Goal: Download file/media

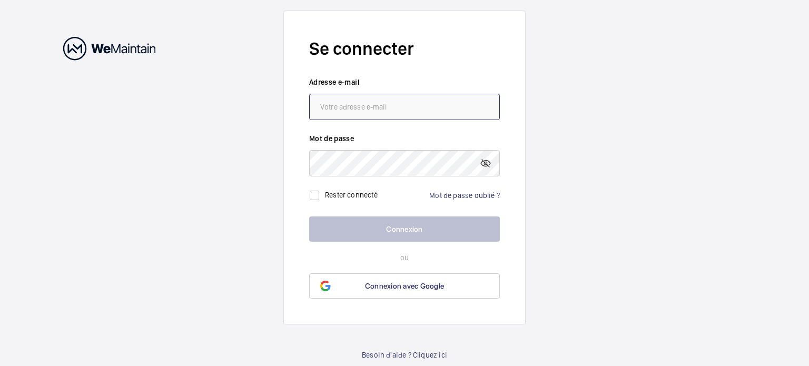
type input "[EMAIL_ADDRESS][DOMAIN_NAME]"
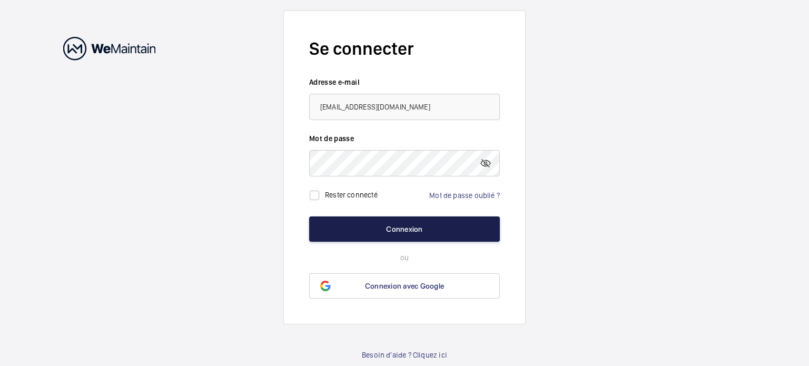
click at [412, 227] on button "Connexion" at bounding box center [404, 228] width 191 height 25
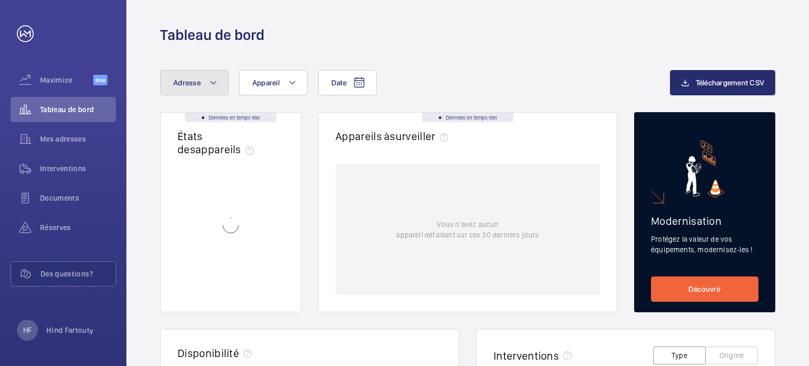
click at [195, 84] on span "Adresse" at bounding box center [186, 82] width 27 height 8
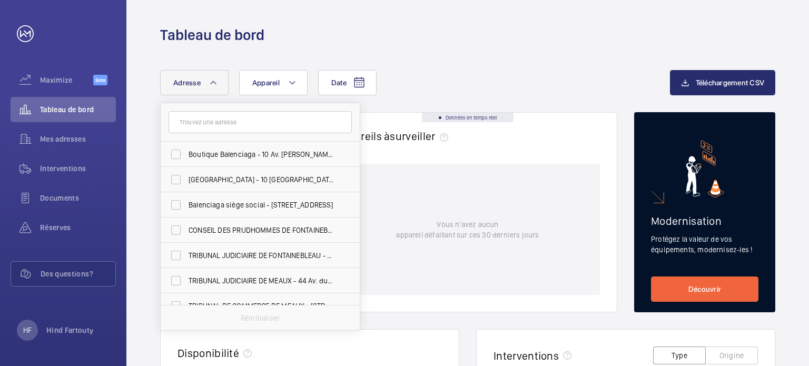
click at [227, 118] on input "text" at bounding box center [259, 122] width 183 height 22
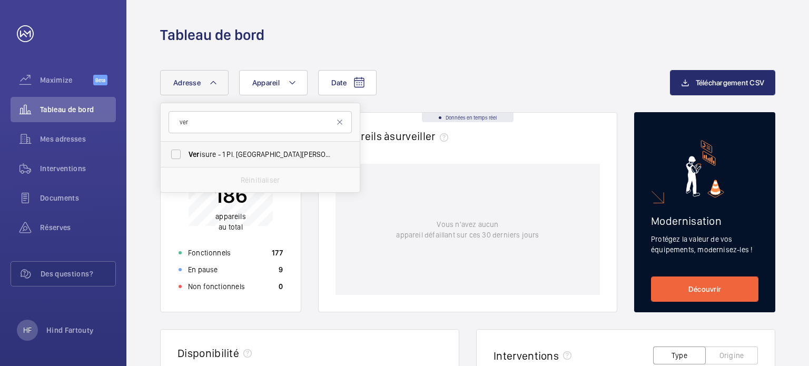
type input "ver"
click at [228, 159] on span "Ver isure - 1 Pl. [GEOGRAPHIC_DATA][PERSON_NAME] 92160" at bounding box center [260, 154] width 145 height 11
click at [186, 159] on input "Ver isure - 1 Pl. [GEOGRAPHIC_DATA][PERSON_NAME] 92160" at bounding box center [175, 154] width 21 height 21
checkbox input "true"
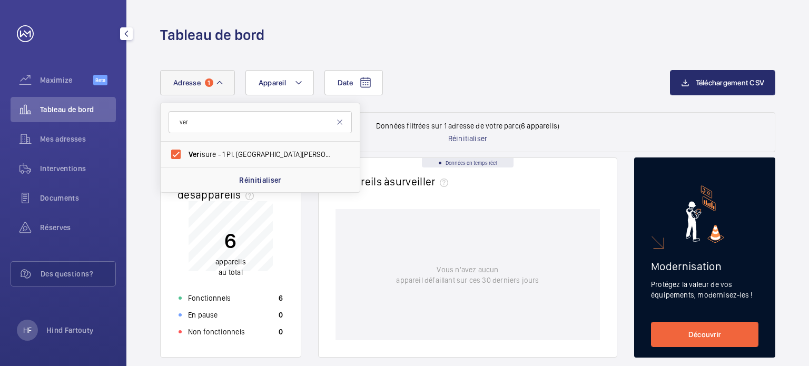
click at [500, 74] on div "Date Adresse 1 ver Ver isure - 1 Pl. [GEOGRAPHIC_DATA][PERSON_NAME] 92160 Réini…" at bounding box center [415, 82] width 510 height 25
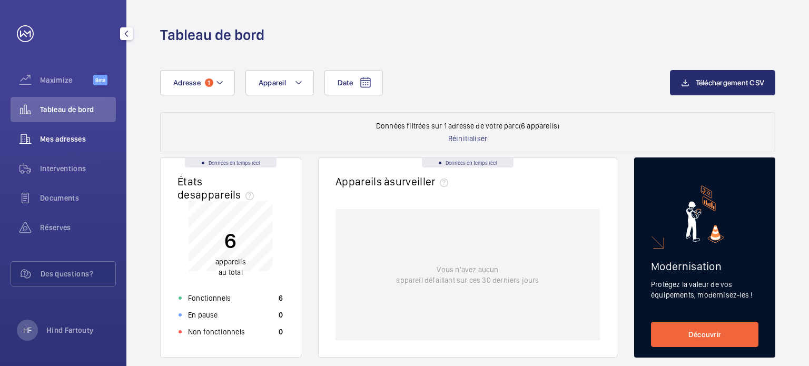
click at [53, 140] on span "Mes adresses" at bounding box center [78, 139] width 76 height 11
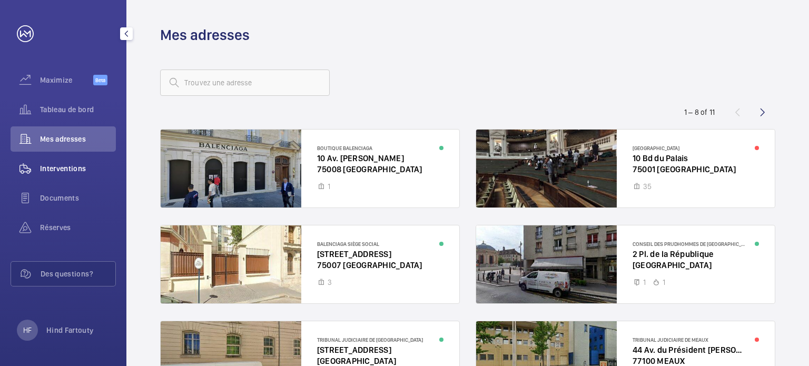
click at [63, 165] on span "Interventions" at bounding box center [78, 168] width 76 height 11
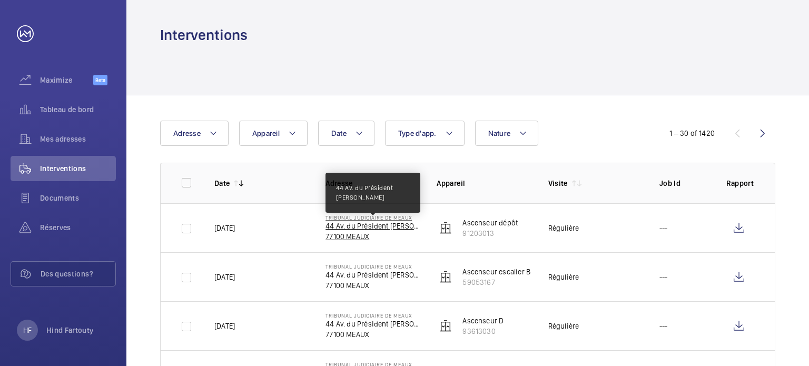
click at [366, 227] on p "44 Av. du Président [PERSON_NAME]" at bounding box center [372, 226] width 94 height 11
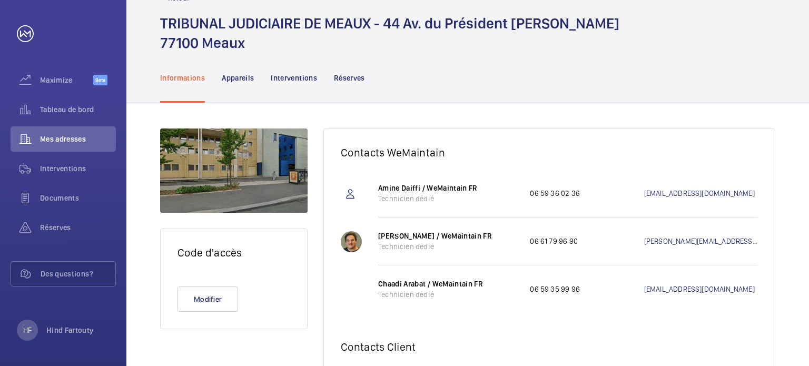
scroll to position [56, 0]
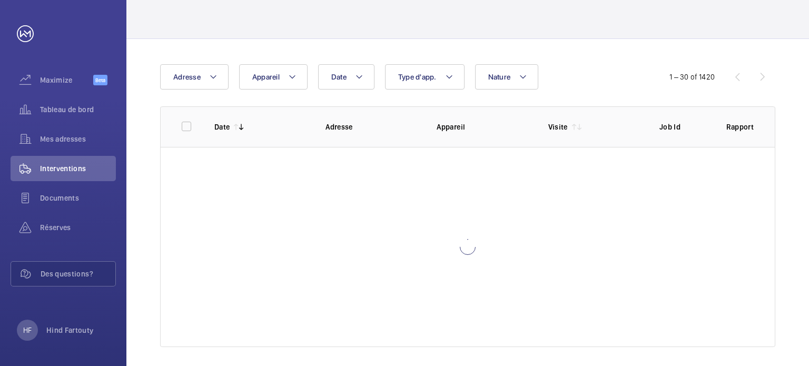
scroll to position [35, 0]
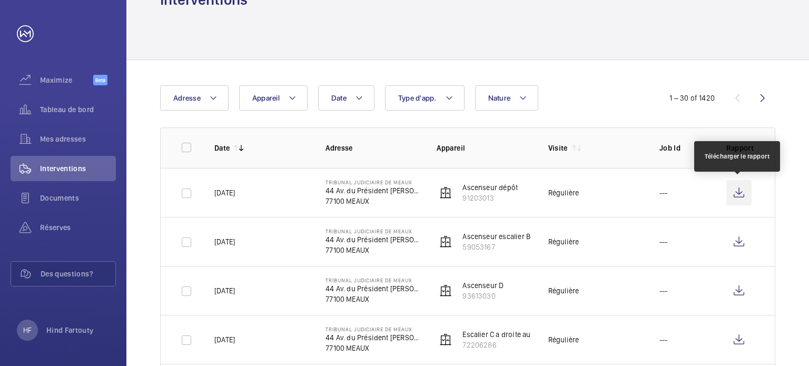
click at [733, 192] on wm-front-icon-button at bounding box center [738, 192] width 25 height 25
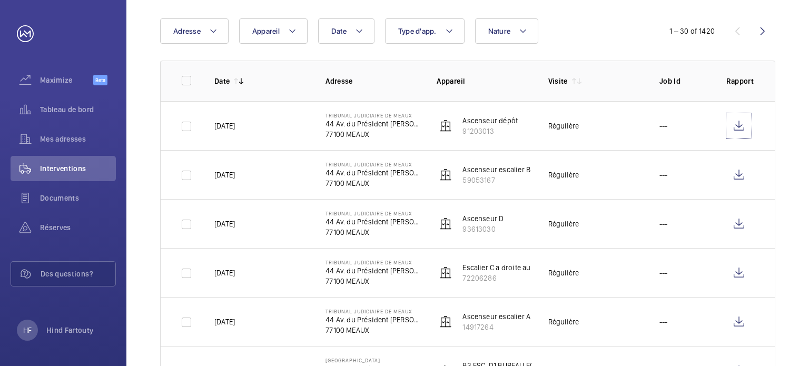
scroll to position [101, 0]
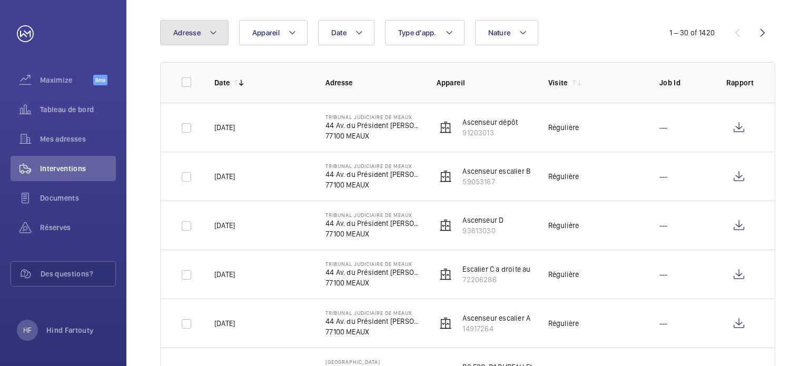
click at [171, 24] on button "Adresse" at bounding box center [194, 32] width 68 height 25
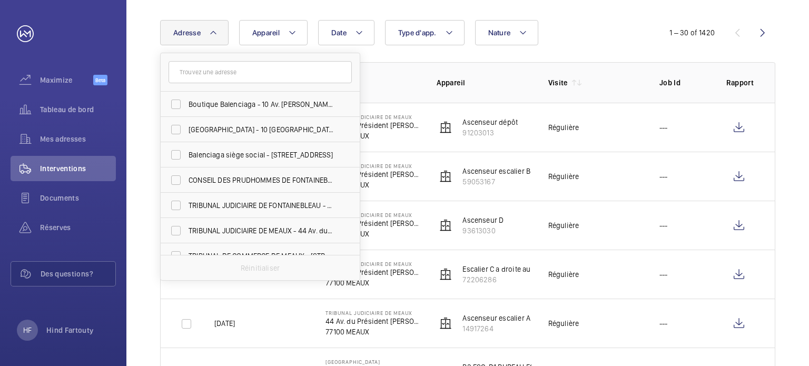
click at [230, 81] on input "text" at bounding box center [259, 72] width 183 height 22
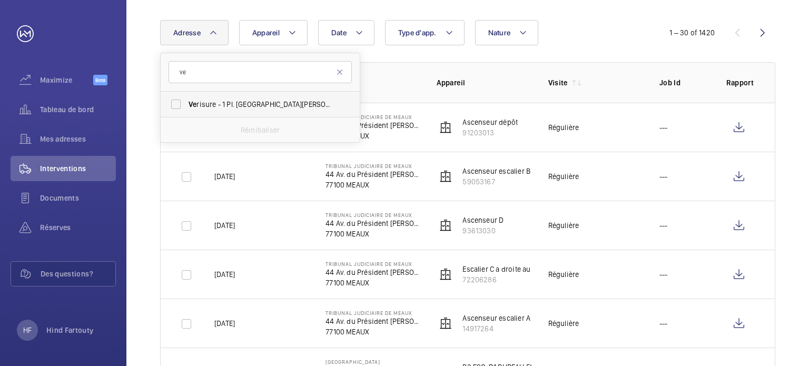
type input "ve"
click at [243, 99] on span "Ve risure - 1 Pl. [GEOGRAPHIC_DATA][PERSON_NAME] 92160" at bounding box center [260, 104] width 145 height 11
click at [186, 98] on input "Ve risure - 1 Pl. [GEOGRAPHIC_DATA][PERSON_NAME] 92160" at bounding box center [175, 104] width 21 height 21
checkbox input "true"
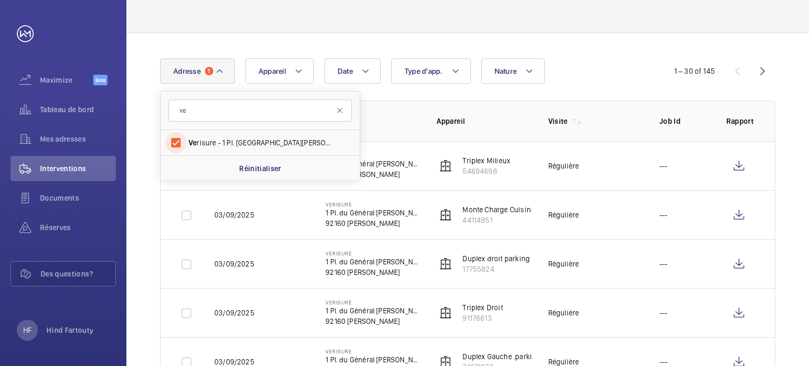
scroll to position [101, 0]
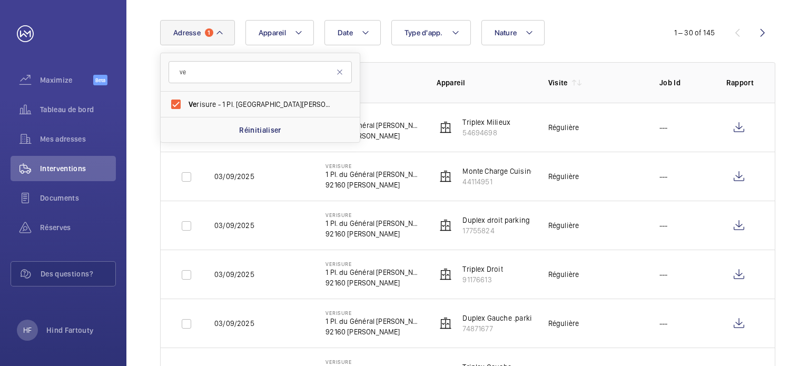
click at [629, 44] on div "Date Adresse 1 ve Ve risure - 1 Pl. du [GEOGRAPHIC_DATA][PERSON_NAME] 92160 Réi…" at bounding box center [404, 32] width 488 height 25
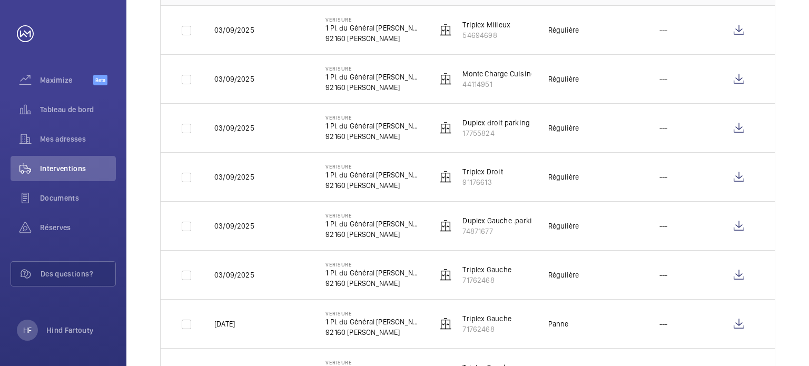
scroll to position [48, 0]
